Goal: Information Seeking & Learning: Check status

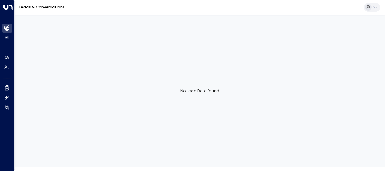
click at [47, 5] on link "Leads & Conversations" at bounding box center [41, 7] width 45 height 5
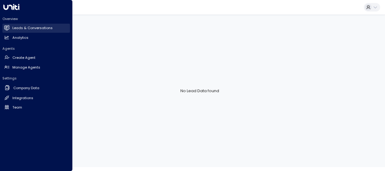
click at [8, 27] on icon at bounding box center [7, 27] width 4 height 5
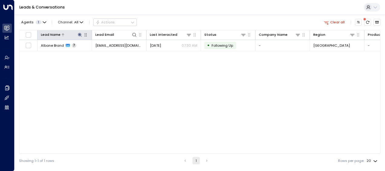
click at [79, 34] on icon at bounding box center [80, 35] width 4 height 4
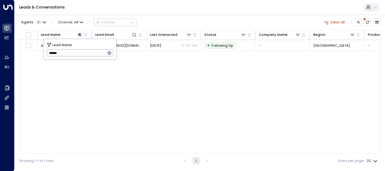
click at [110, 50] on button "button" at bounding box center [110, 53] width 8 height 8
click at [86, 51] on input "text" at bounding box center [80, 53] width 67 height 10
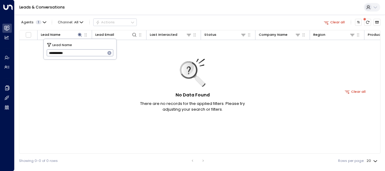
click at [64, 51] on input "**********" at bounding box center [76, 53] width 59 height 10
paste input "text"
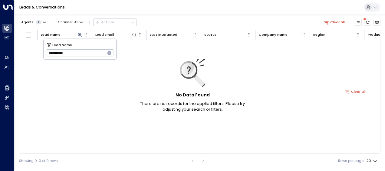
type input "**********"
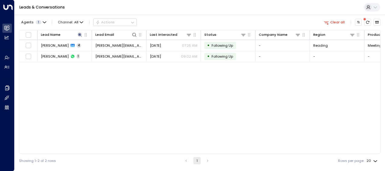
click at [185, 86] on div "Lead Name Lead Email Last Interacted Status Company Name Region Product # of pe…" at bounding box center [199, 91] width 361 height 123
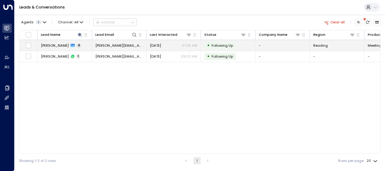
click at [161, 47] on span "[DATE]" at bounding box center [155, 45] width 11 height 5
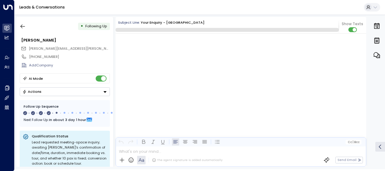
scroll to position [778, 0]
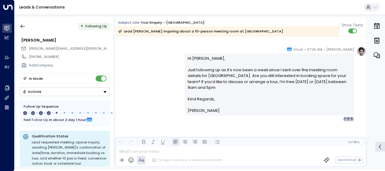
click at [356, 109] on div "[PERSON_NAME] • 07:25 AM • Email Hi [PERSON_NAME], Just following up as it’s no…" at bounding box center [276, 83] width 182 height 75
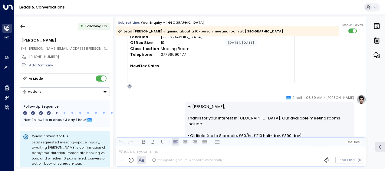
scroll to position [0, 0]
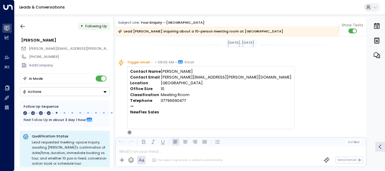
click at [33, 8] on link "Leads & Conversations" at bounding box center [41, 7] width 45 height 5
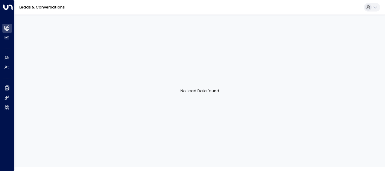
click at [33, 8] on link "Leads & Conversations" at bounding box center [41, 7] width 45 height 5
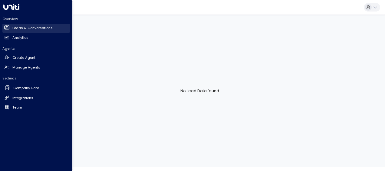
click at [21, 26] on h2 "Leads & Conversations" at bounding box center [32, 27] width 40 height 5
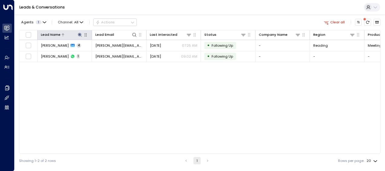
click at [80, 36] on icon at bounding box center [80, 35] width 4 height 4
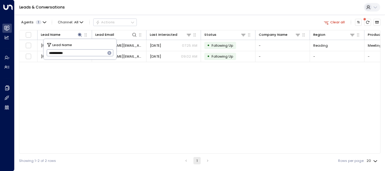
click at [108, 52] on icon "button" at bounding box center [109, 53] width 4 height 4
click at [93, 49] on input "text" at bounding box center [80, 53] width 67 height 10
paste input "**********"
type input "**********"
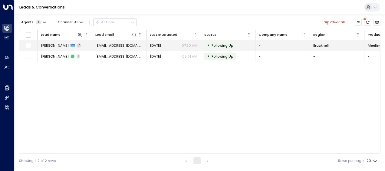
click at [178, 48] on td "[DATE] 07:50 AM" at bounding box center [173, 45] width 54 height 11
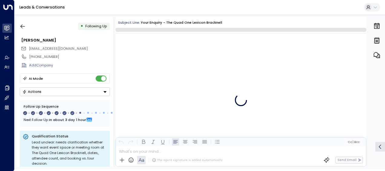
scroll to position [1570, 0]
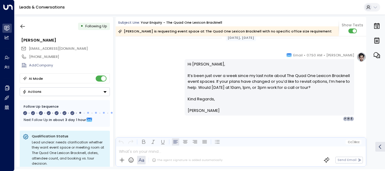
click at [345, 90] on p "Hi [PERSON_NAME], It’s been just over a week since my last note about The Quad …" at bounding box center [270, 78] width 164 height 35
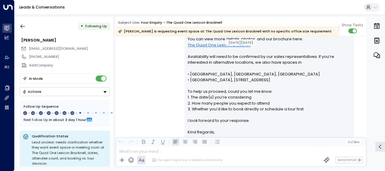
scroll to position [152, 0]
